Goal: Task Accomplishment & Management: Manage account settings

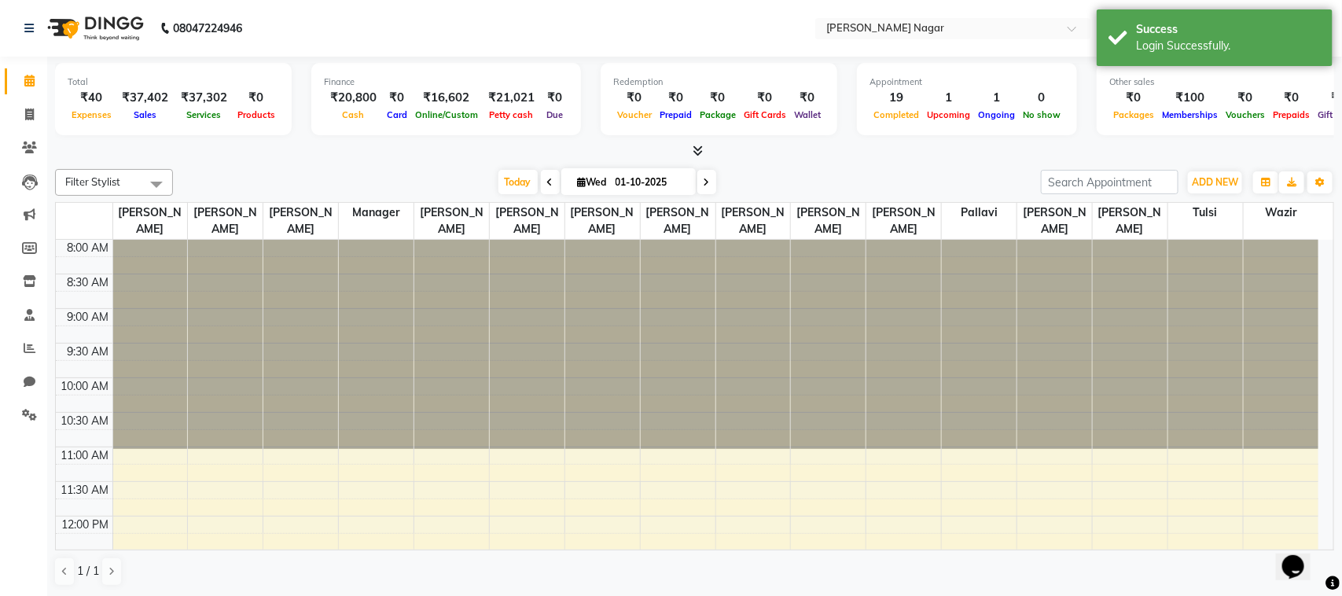
select select "en"
click at [37, 127] on link "Invoice" at bounding box center [24, 115] width 38 height 26
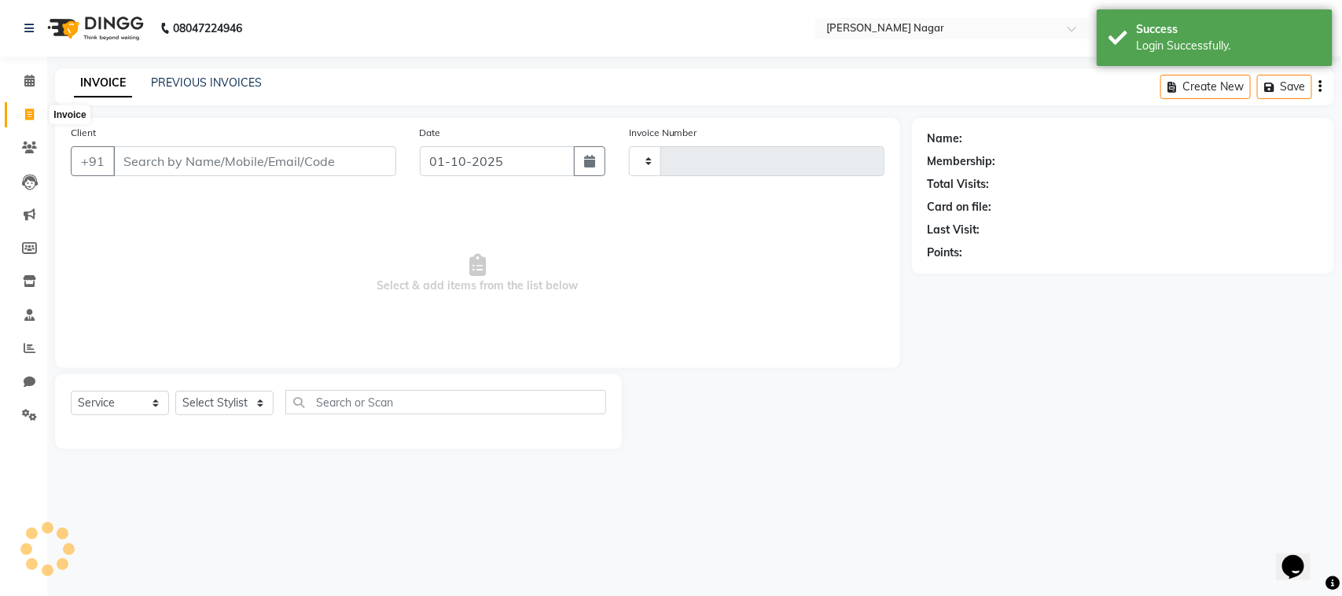
click at [32, 120] on span at bounding box center [30, 115] width 28 height 18
click at [189, 87] on link "PREVIOUS INVOICES" at bounding box center [206, 82] width 111 height 14
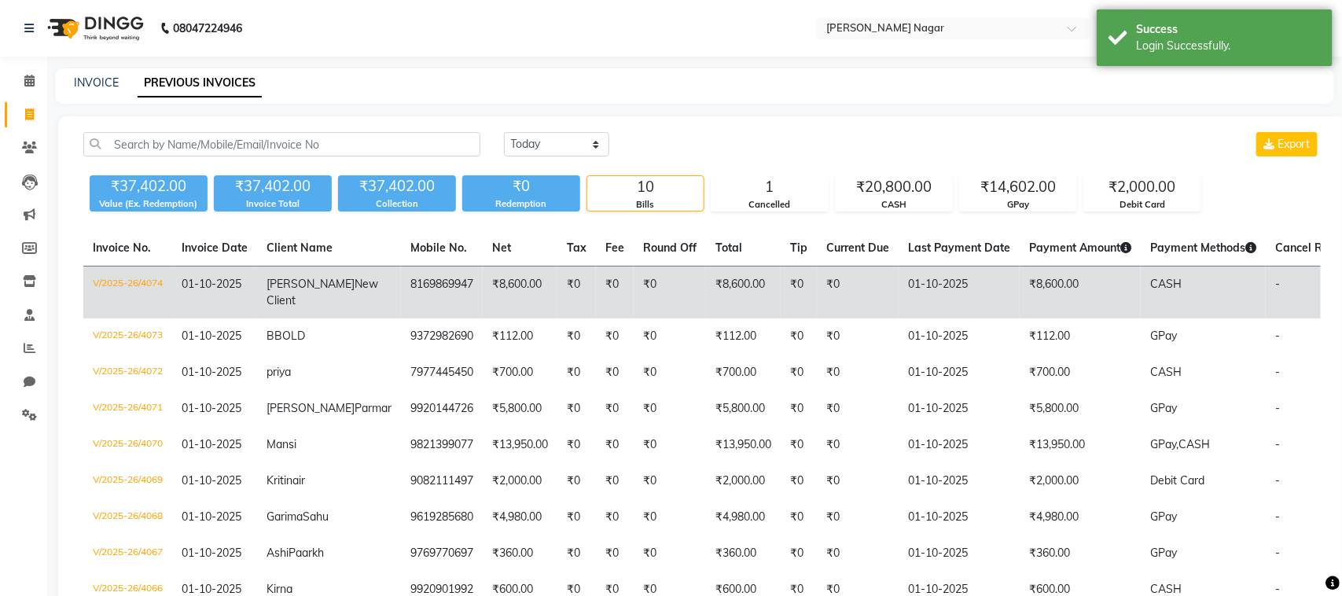
click at [706, 285] on td "₹8,600.00" at bounding box center [743, 292] width 75 height 53
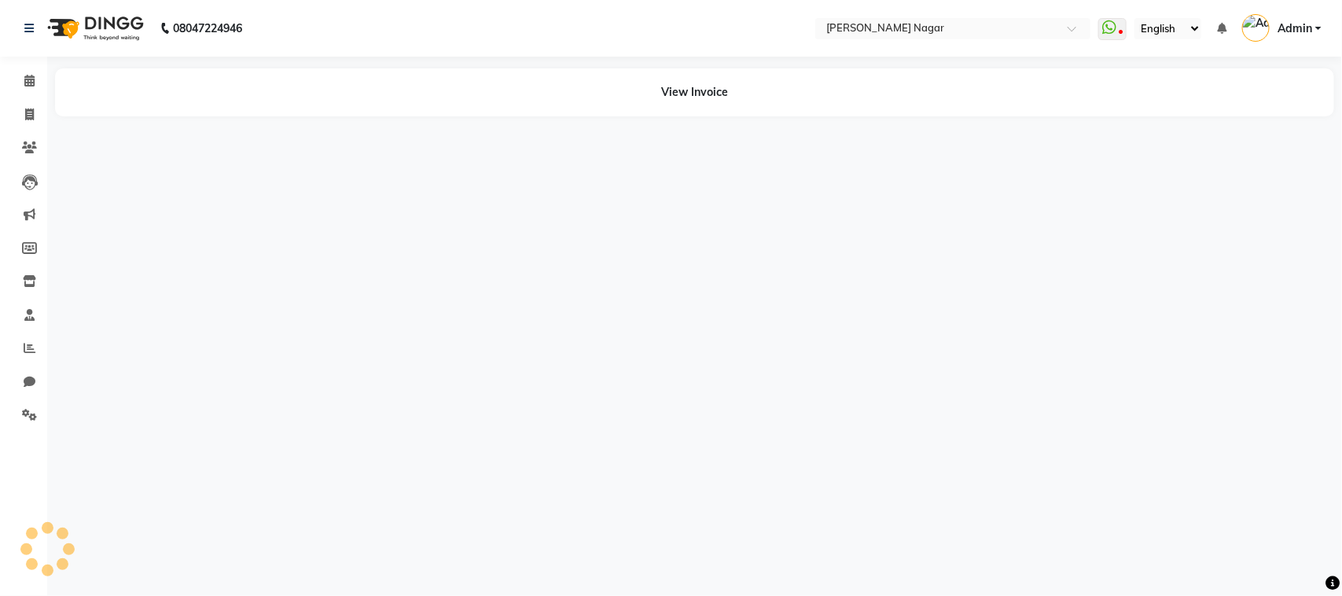
select select "en"
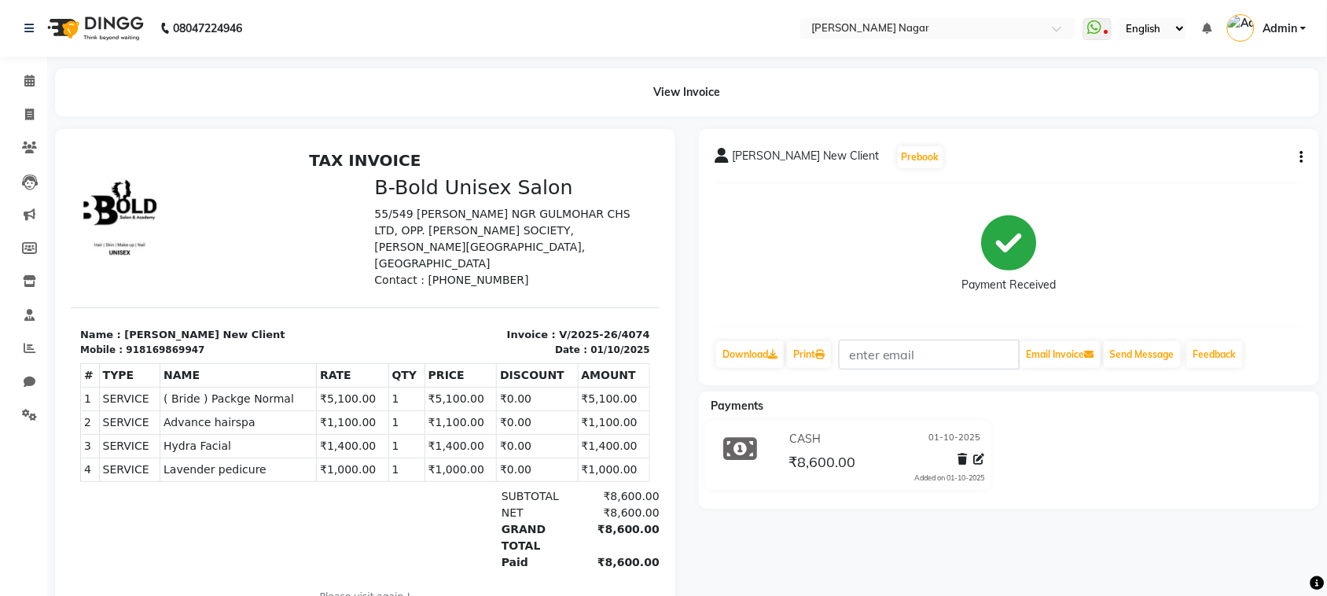
click at [1318, 162] on div "[PERSON_NAME] New Client Prebook Payment Received Download Print Email Invoice …" at bounding box center [1009, 257] width 620 height 256
click at [1297, 153] on button "button" at bounding box center [1298, 157] width 9 height 17
click at [1192, 178] on div "Edit Invoice" at bounding box center [1224, 177] width 108 height 20
select select "service"
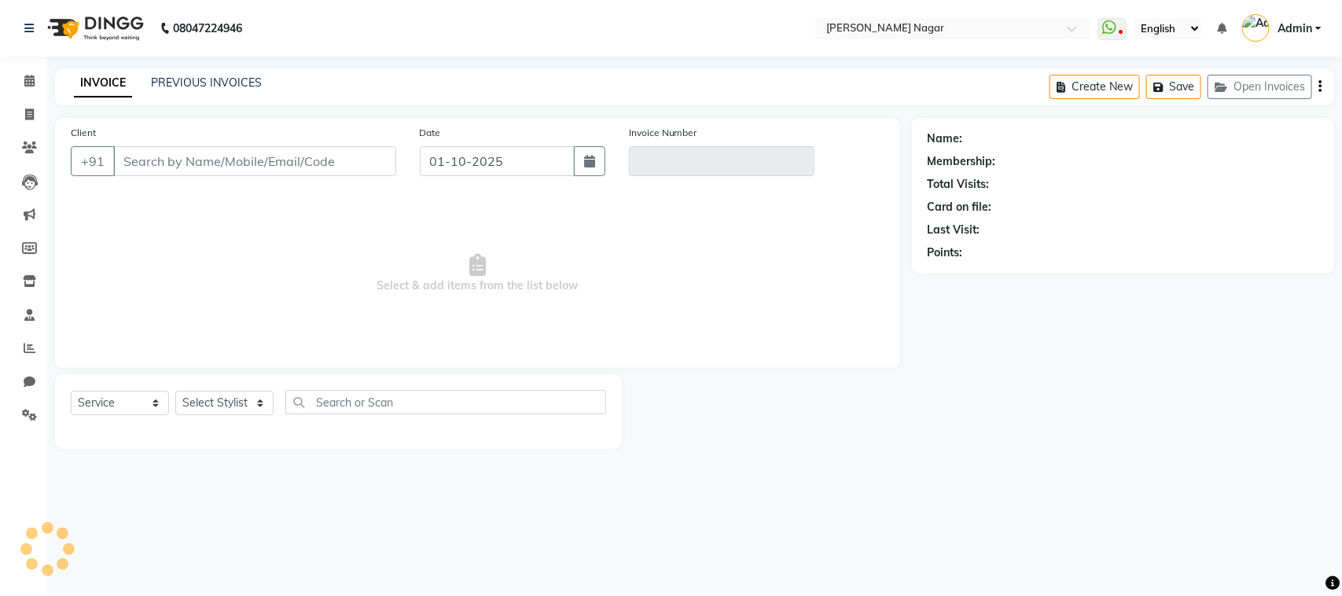
type input "8169869947"
type input "V/2025-26/4074"
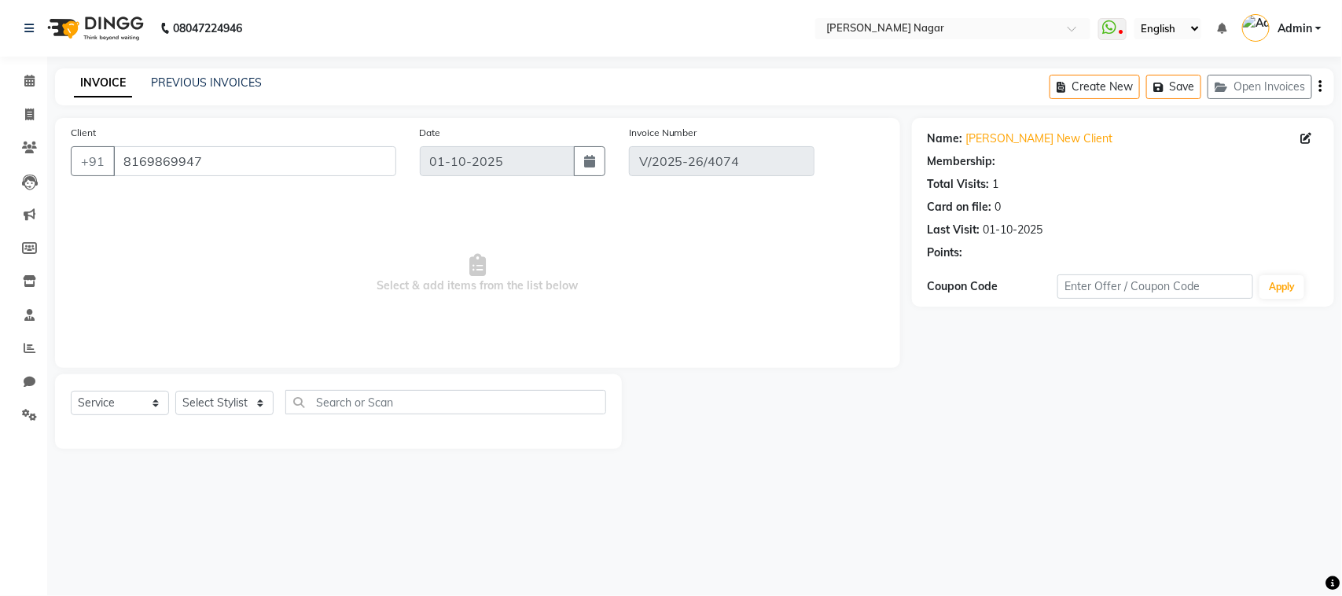
select select "1: Object"
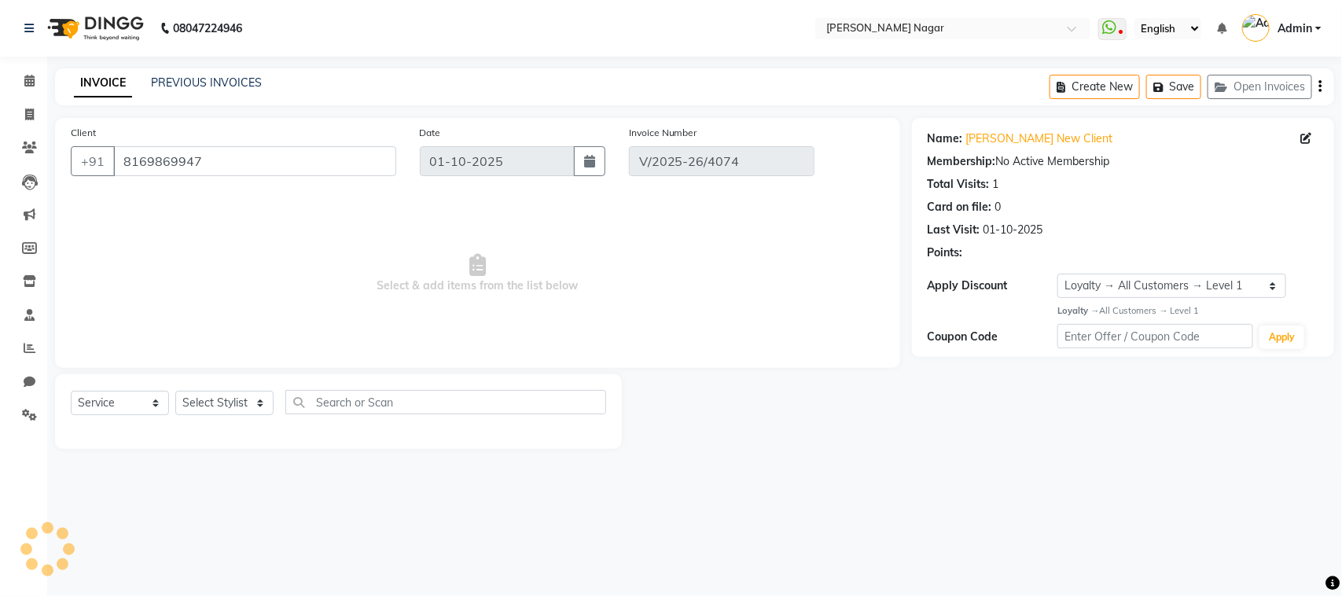
select select "select"
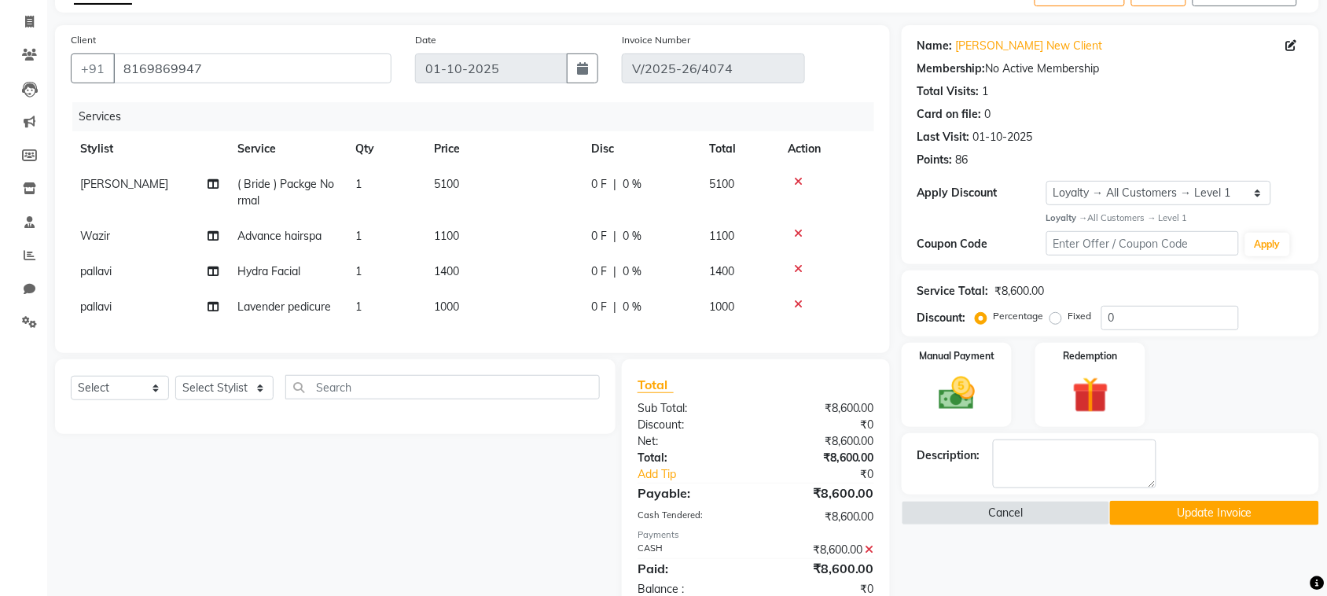
scroll to position [225, 0]
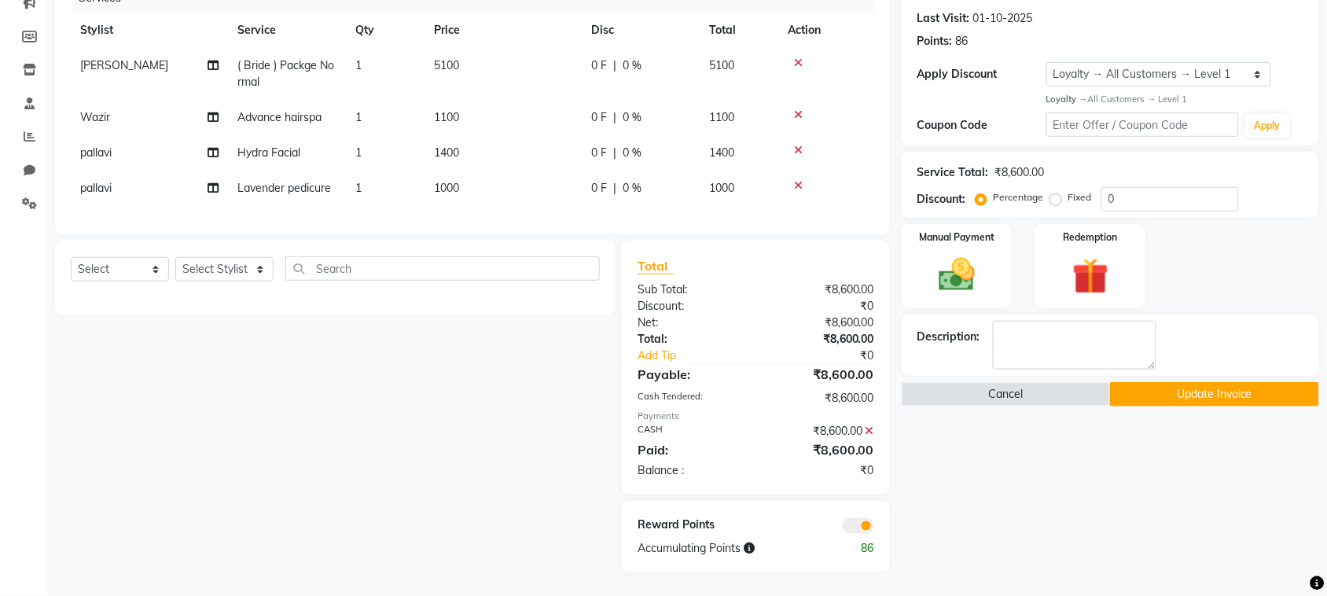
click at [869, 428] on icon at bounding box center [869, 430] width 9 height 11
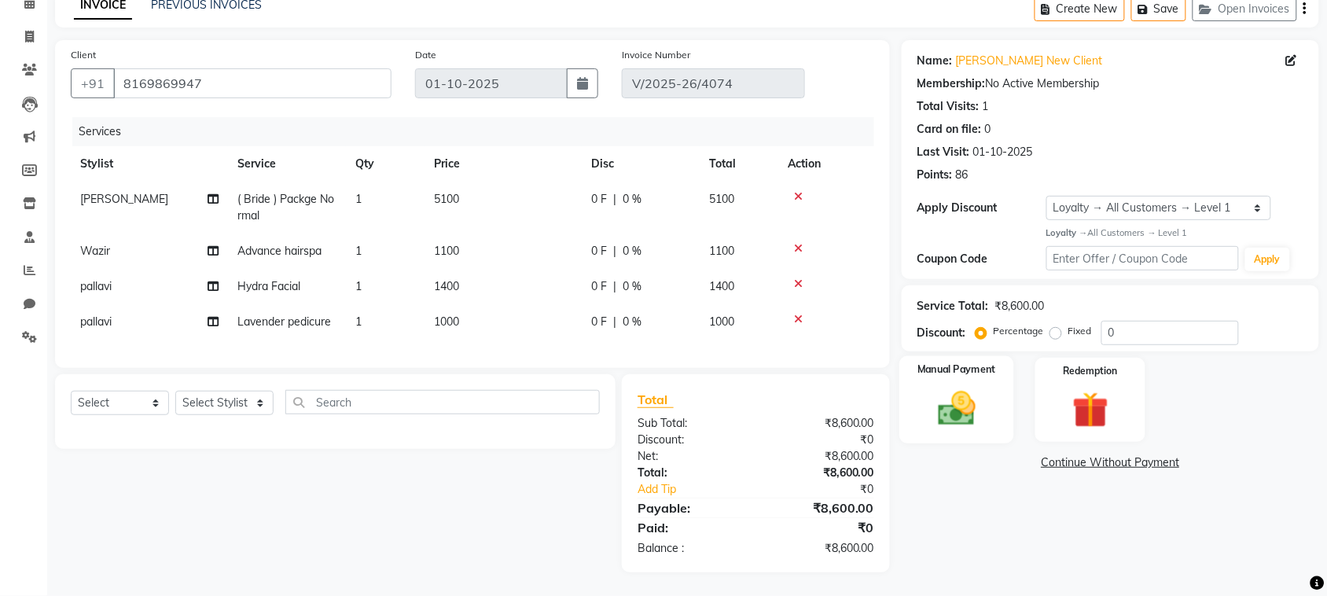
click at [972, 388] on img at bounding box center [956, 408] width 61 height 43
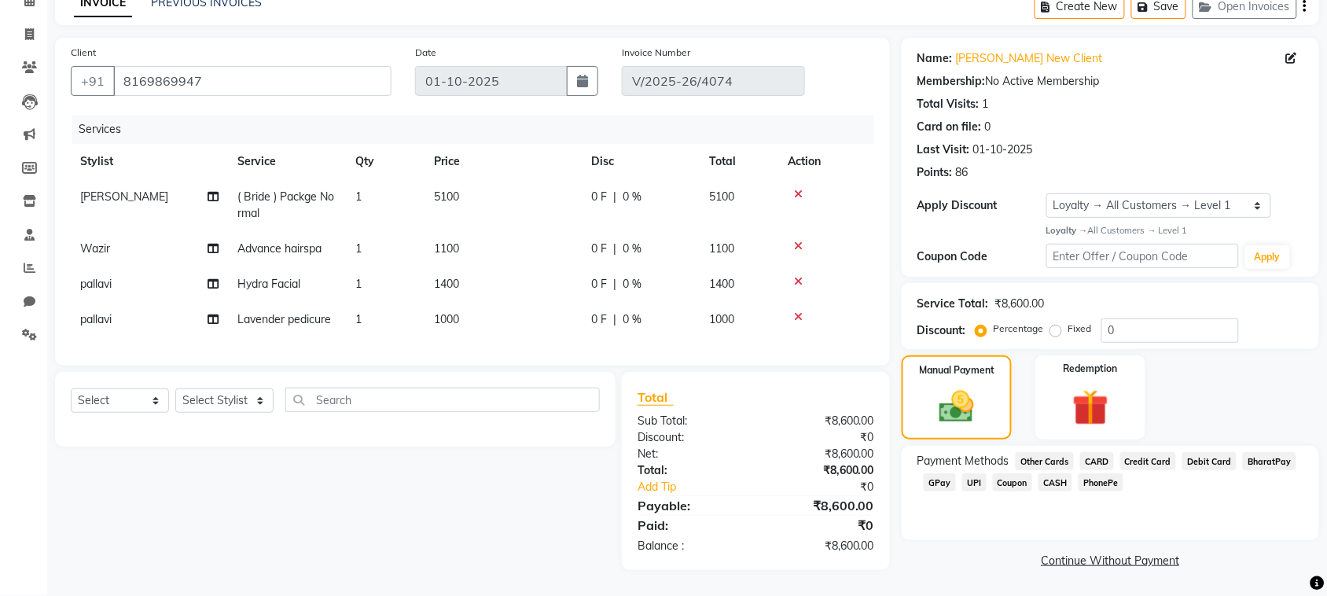
click at [939, 473] on span "GPay" at bounding box center [940, 482] width 32 height 18
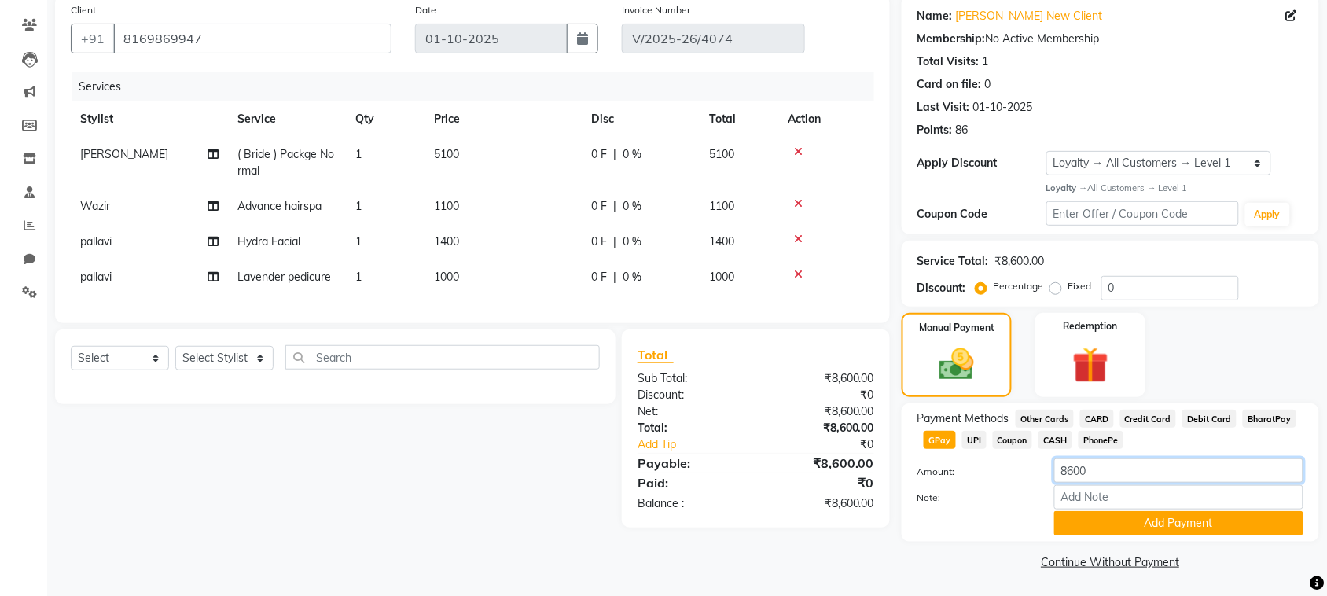
click at [1071, 465] on input "8600" at bounding box center [1178, 470] width 249 height 24
click at [1065, 432] on span "CASH" at bounding box center [1055, 440] width 34 height 18
click at [1087, 465] on input "8600" at bounding box center [1178, 470] width 249 height 24
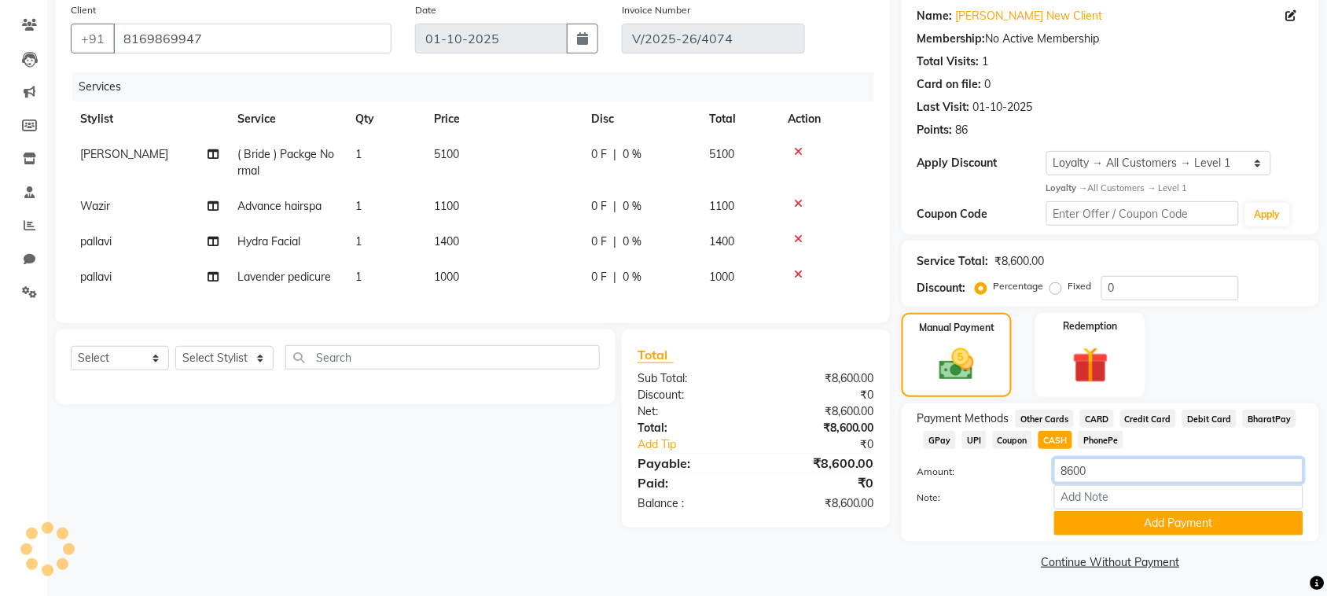
click at [1078, 465] on input "8600" at bounding box center [1178, 470] width 249 height 24
type input "8500"
click at [1152, 516] on button "Add Payment" at bounding box center [1178, 523] width 249 height 24
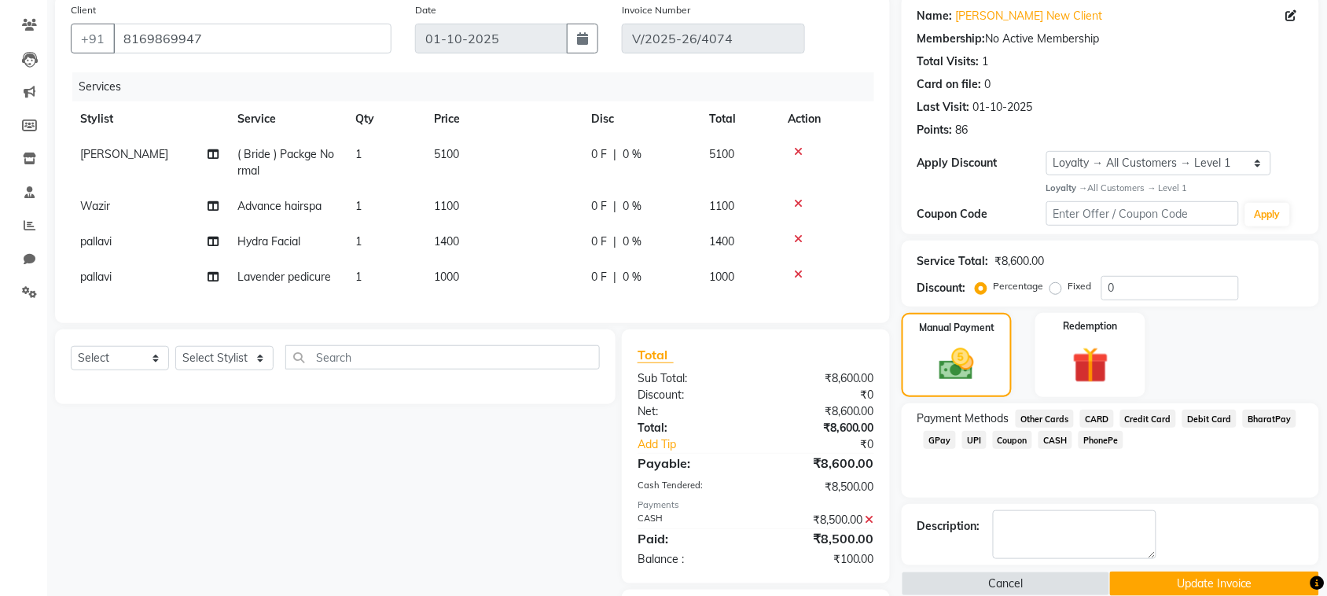
click at [935, 448] on span "GPay" at bounding box center [940, 440] width 32 height 18
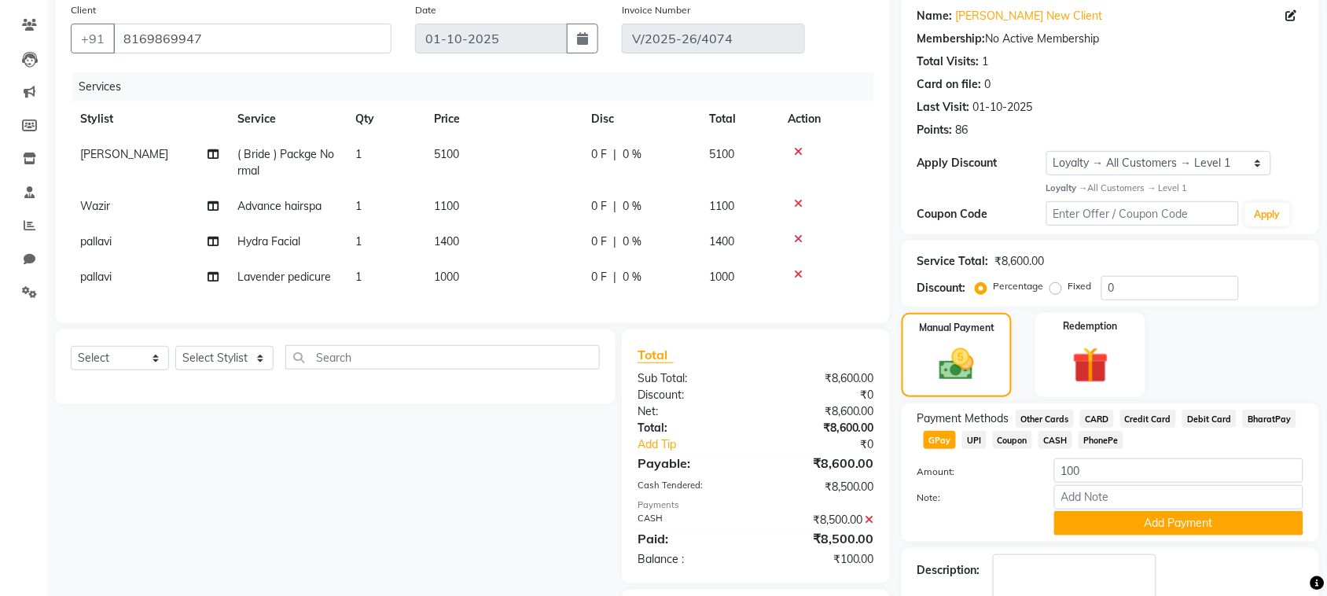
scroll to position [225, 0]
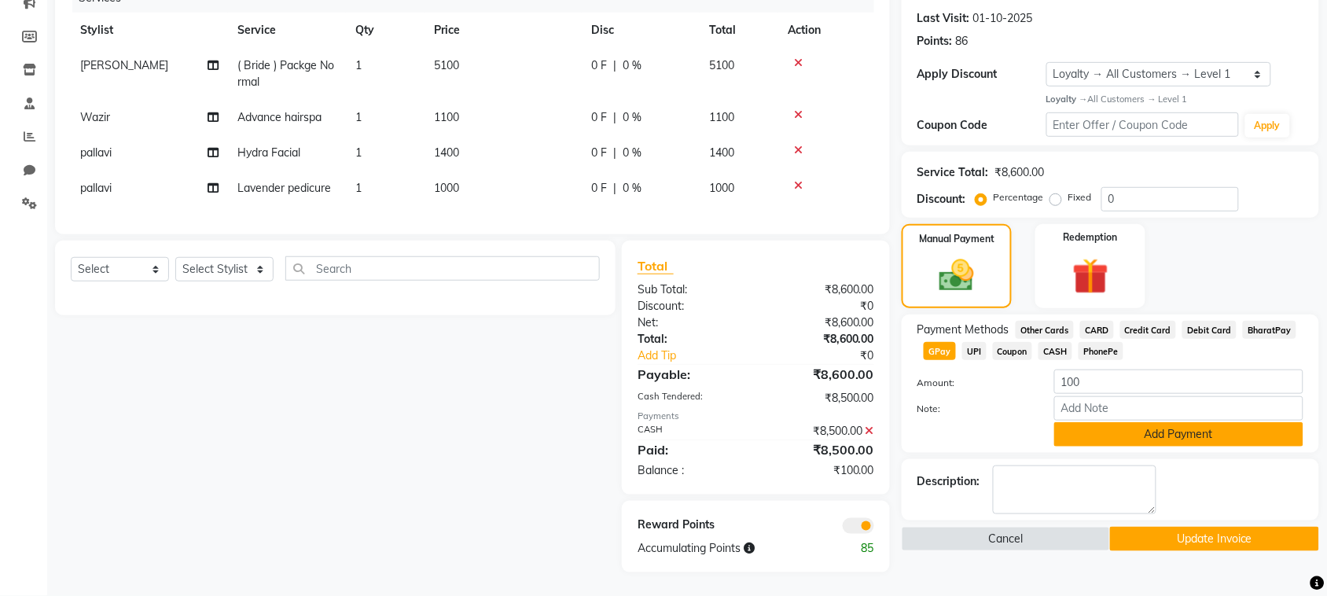
click at [1174, 422] on button "Add Payment" at bounding box center [1178, 434] width 249 height 24
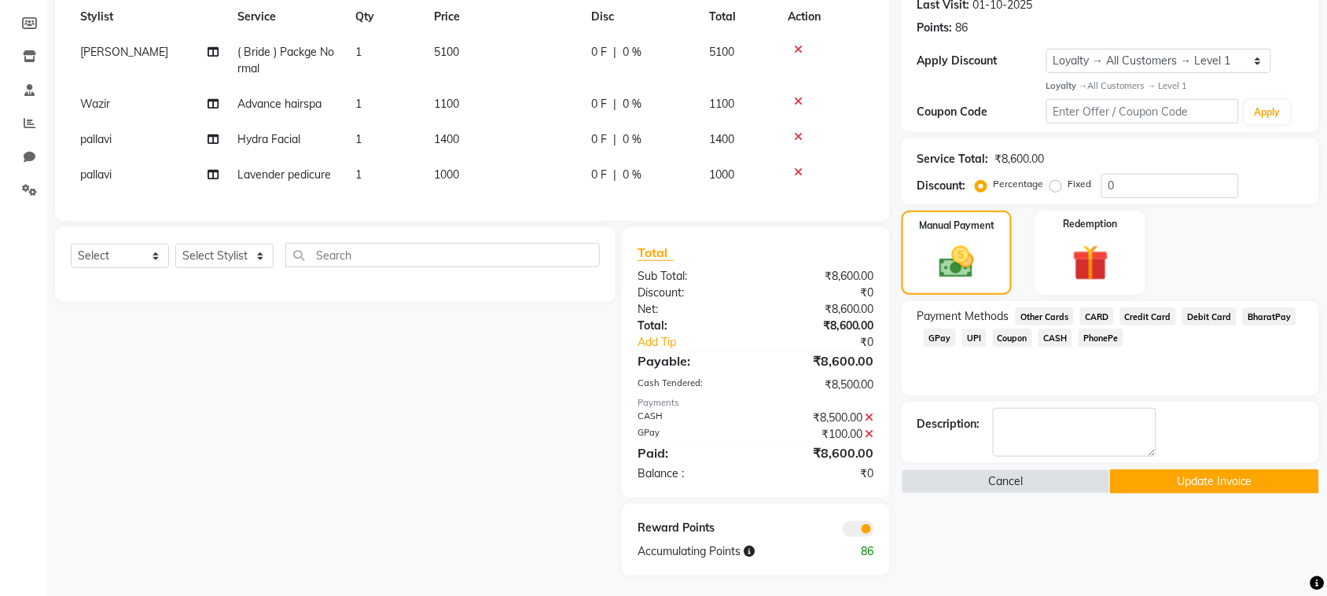
click at [1255, 472] on button "Update Invoice" at bounding box center [1214, 481] width 208 height 24
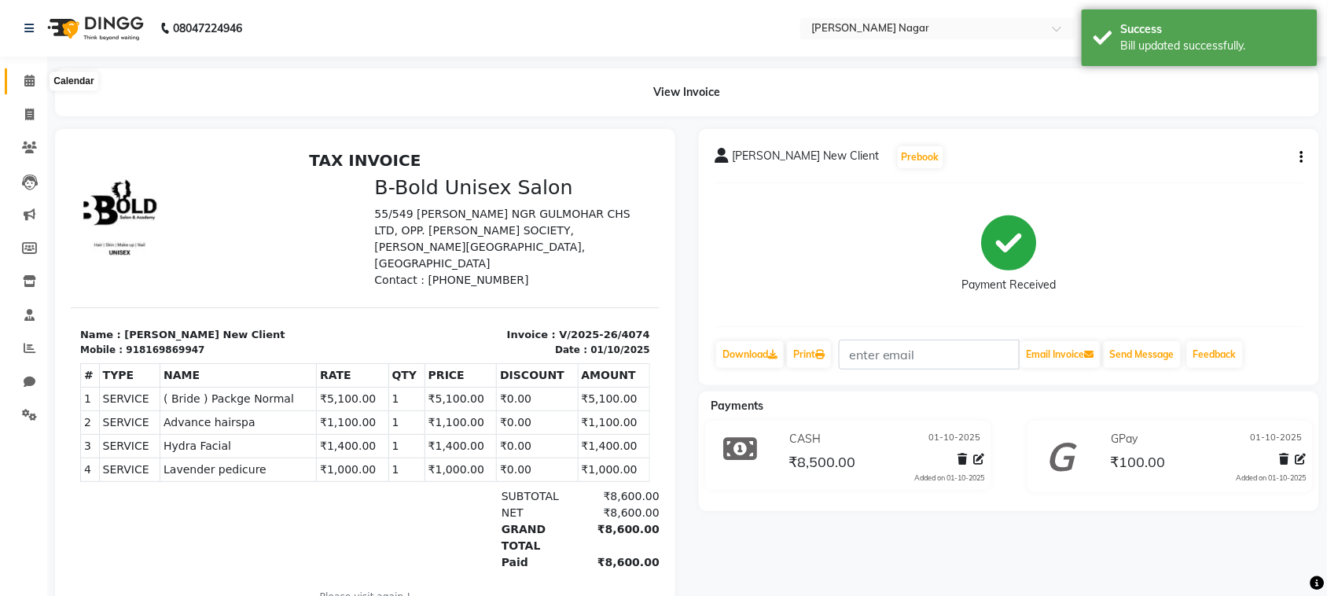
click at [20, 84] on span at bounding box center [30, 81] width 28 height 18
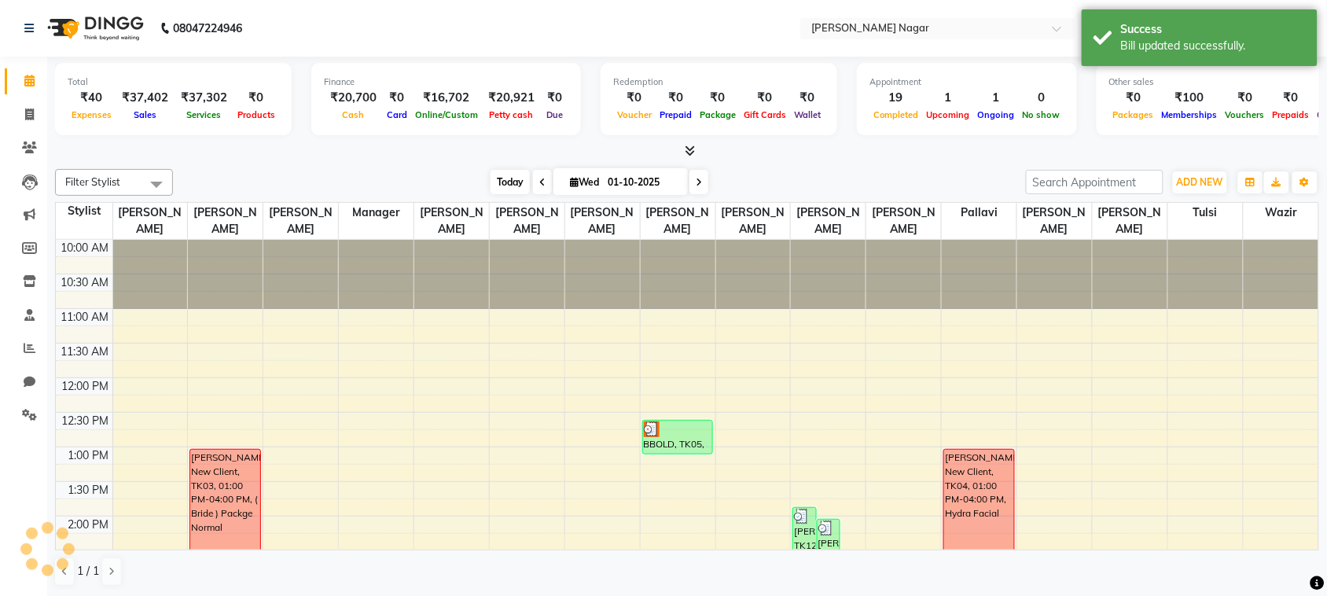
click at [499, 182] on span "Today" at bounding box center [510, 182] width 39 height 24
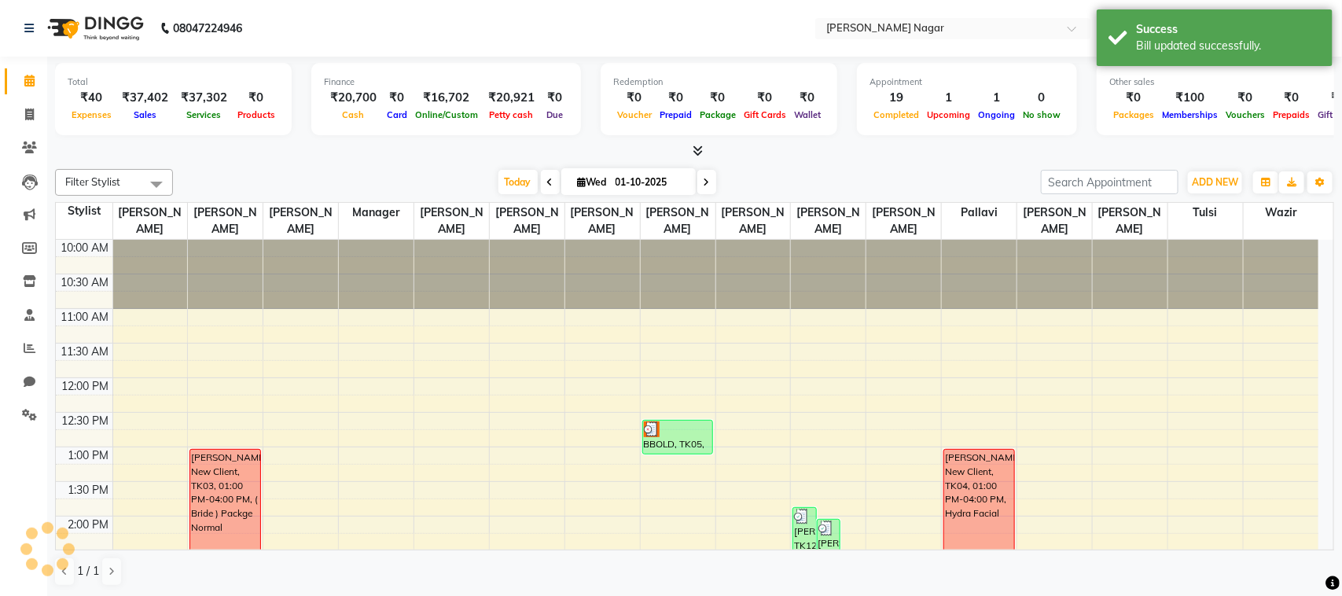
scroll to position [630, 0]
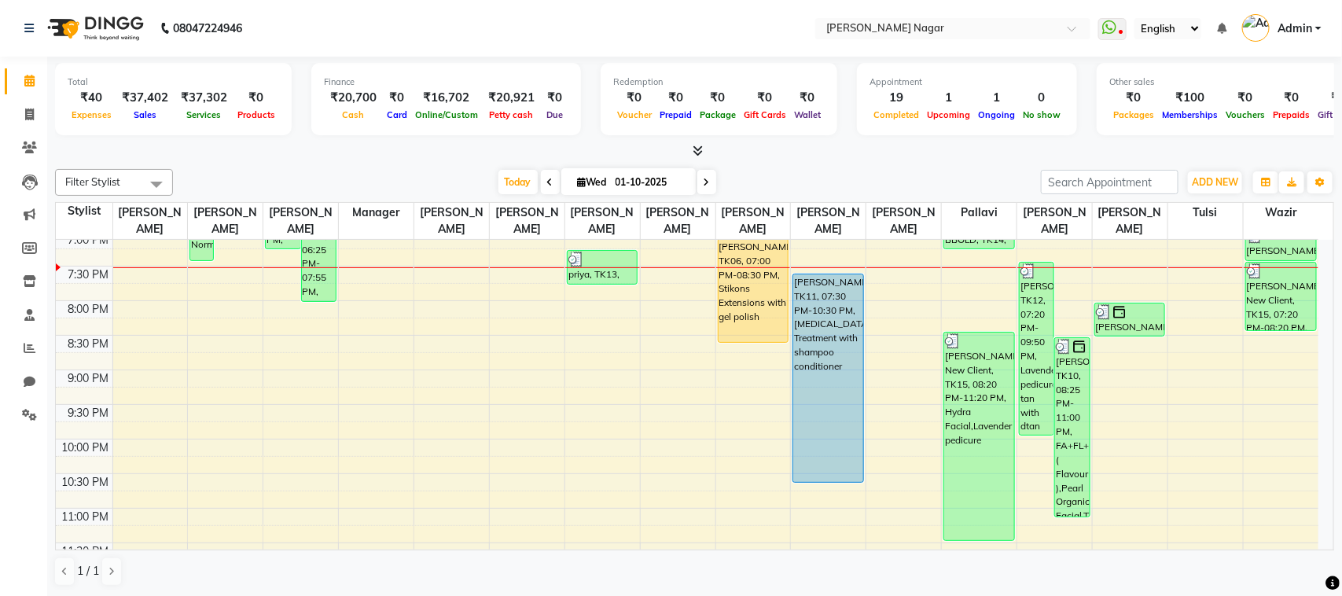
click at [1303, 29] on span "Admin" at bounding box center [1294, 28] width 35 height 17
click at [1262, 106] on link "Sign out" at bounding box center [1241, 113] width 144 height 24
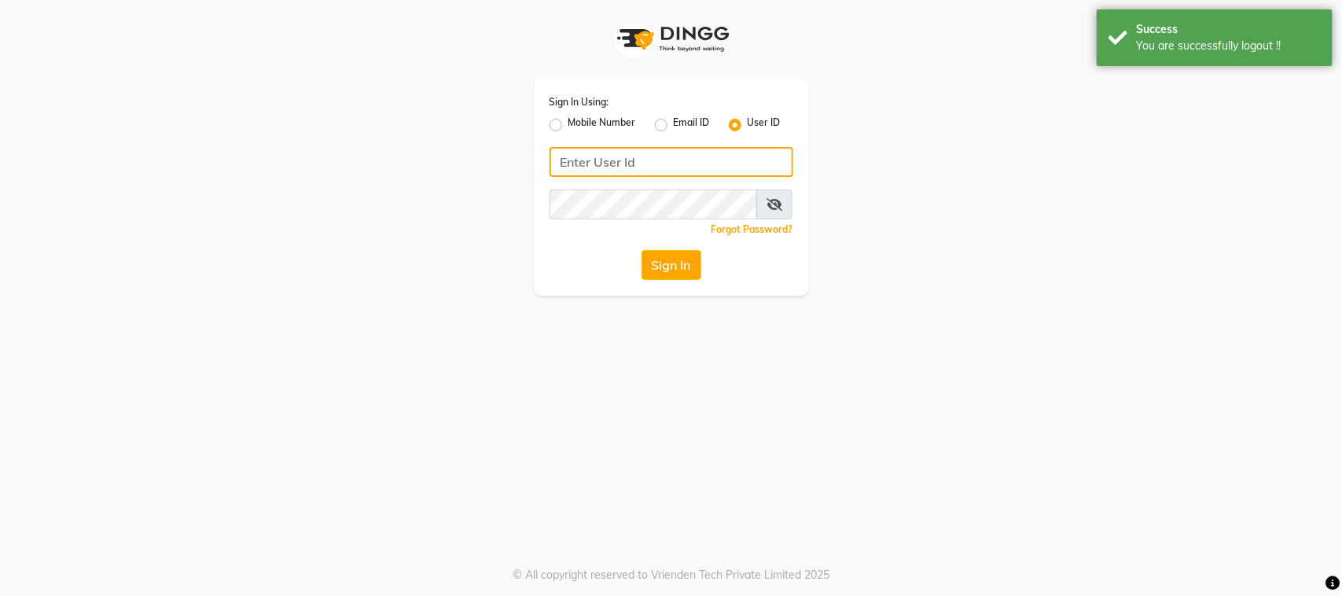
click at [619, 165] on input "Username" at bounding box center [671, 162] width 244 height 30
click at [568, 123] on label "Mobile Number" at bounding box center [602, 125] width 68 height 19
click at [568, 123] on input "Mobile Number" at bounding box center [573, 121] width 10 height 10
radio input "true"
radio input "false"
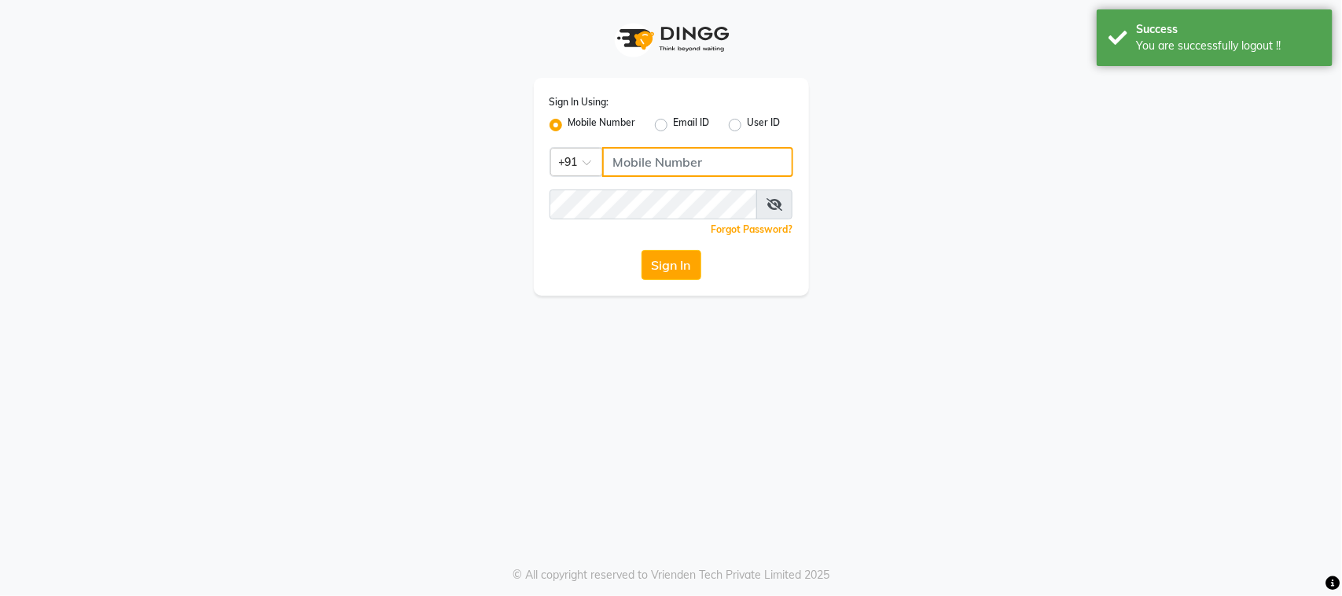
click at [622, 161] on input "Username" at bounding box center [697, 162] width 191 height 30
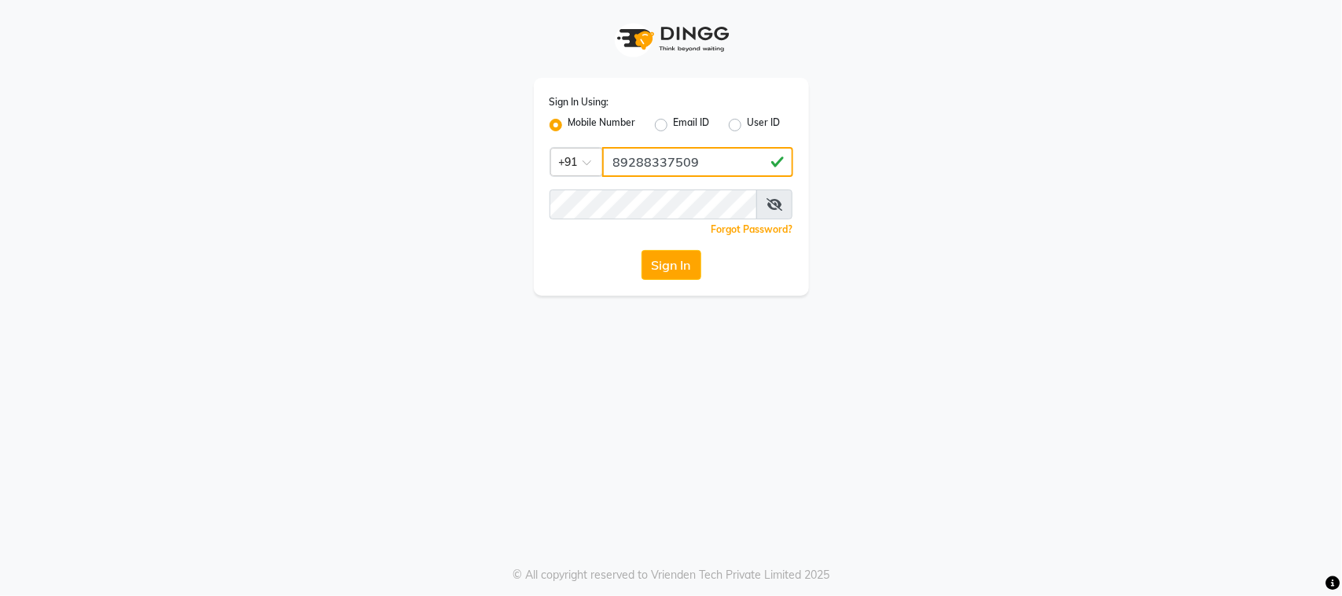
click at [692, 167] on input "89288337509" at bounding box center [697, 162] width 191 height 30
click at [663, 283] on div "Sign In Using: Mobile Number Email ID User ID Country Code × +91 89288337509 Re…" at bounding box center [671, 187] width 275 height 218
click at [677, 264] on button "Sign In" at bounding box center [671, 265] width 60 height 30
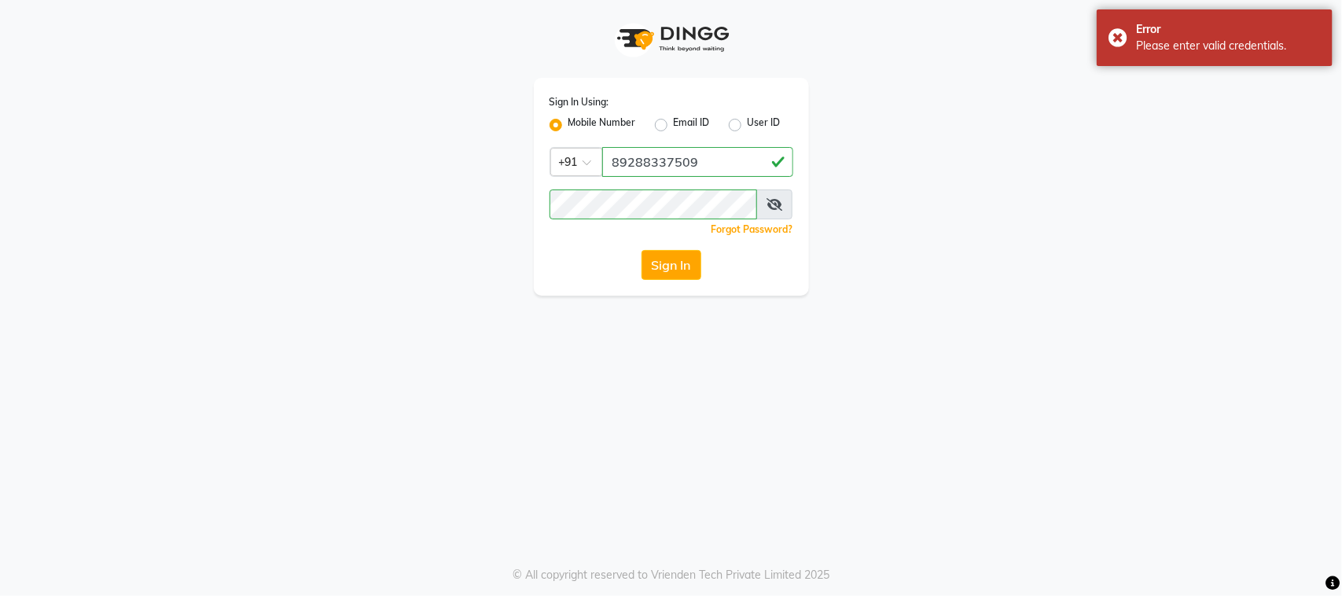
click at [769, 200] on icon at bounding box center [774, 204] width 16 height 13
click at [678, 163] on input "89288337509" at bounding box center [697, 162] width 191 height 30
click at [706, 158] on input "89288337509" at bounding box center [697, 162] width 191 height 30
type input "8"
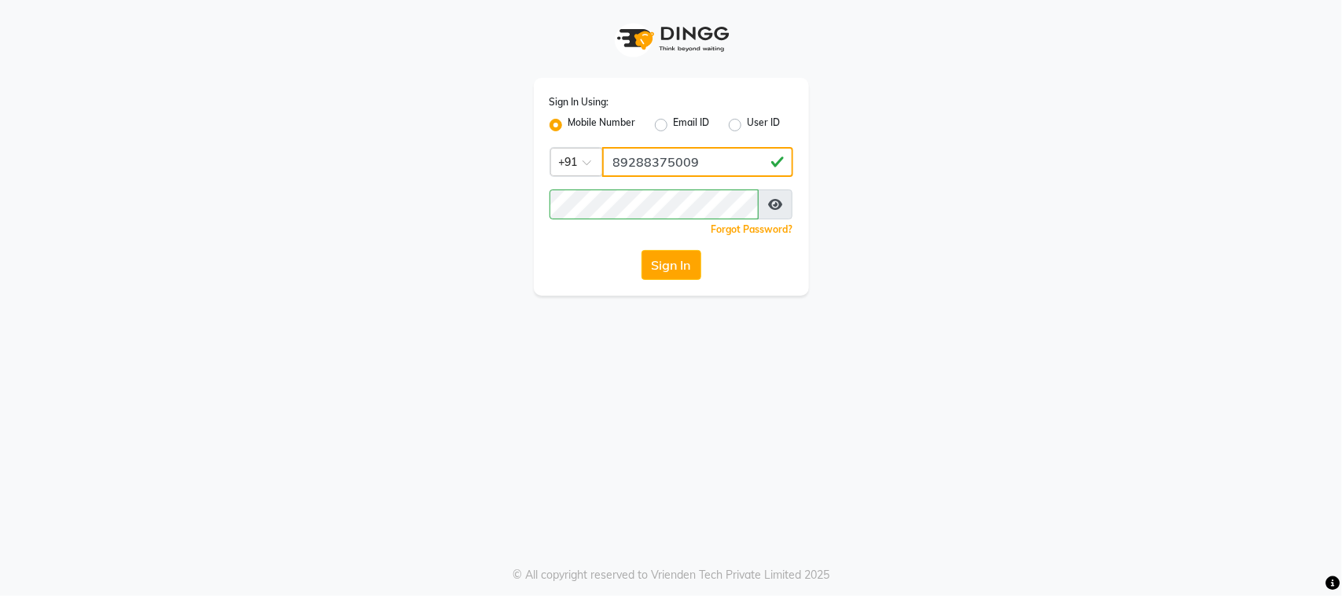
click at [706, 158] on input "89288375009" at bounding box center [697, 162] width 191 height 30
drag, startPoint x: 706, startPoint y: 158, endPoint x: 700, endPoint y: 167, distance: 10.2
click at [700, 167] on input "892883750" at bounding box center [697, 162] width 191 height 30
type input "8928837509"
click at [655, 151] on input "8928837509" at bounding box center [697, 162] width 191 height 30
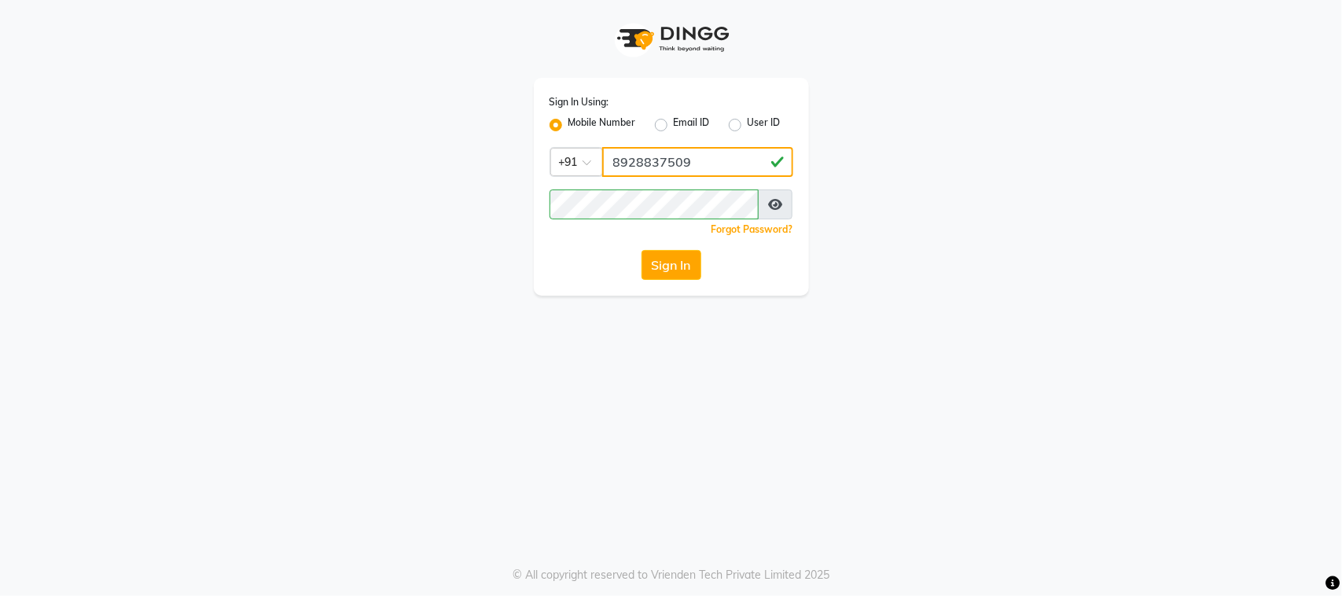
click at [655, 151] on input "8928837509" at bounding box center [697, 162] width 191 height 30
click at [676, 274] on button "Sign In" at bounding box center [671, 265] width 60 height 30
